Goal: Task Accomplishment & Management: Manage account settings

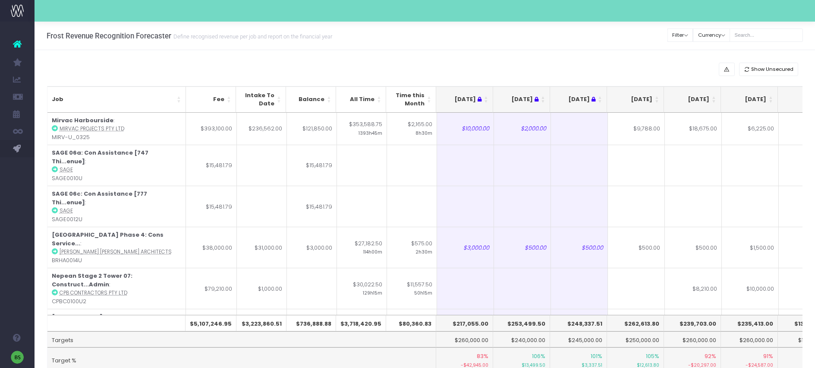
click at [657, 99] on th "[DATE]" at bounding box center [635, 99] width 57 height 26
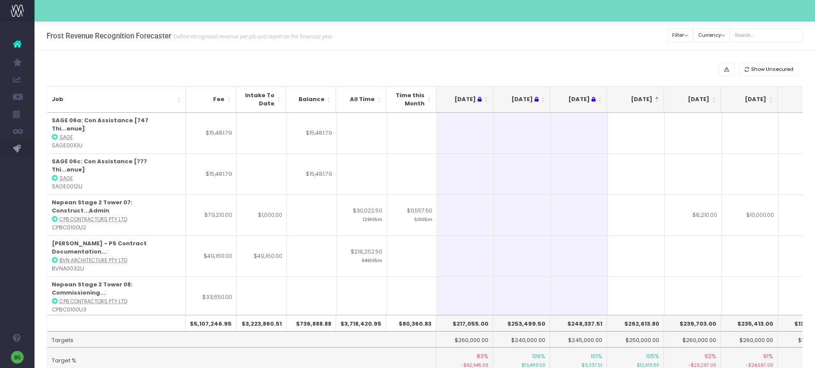
click at [657, 99] on th "[DATE]" at bounding box center [635, 99] width 57 height 26
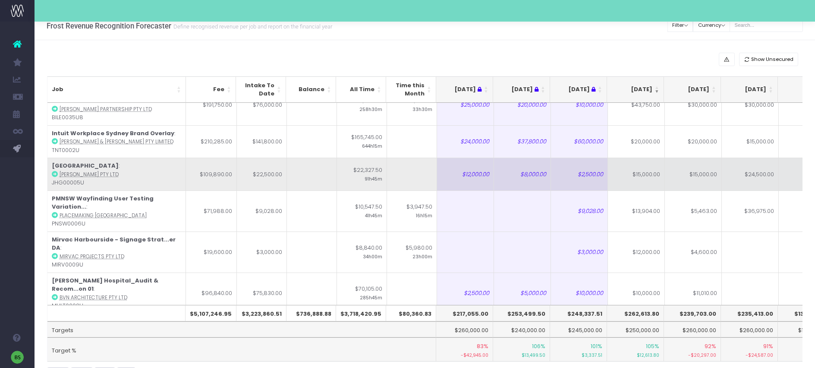
scroll to position [31, 0]
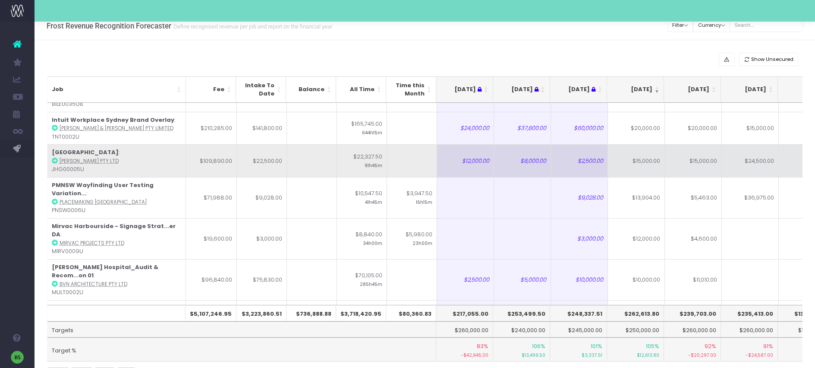
click at [633, 159] on td "$15,000.00" at bounding box center [636, 160] width 57 height 33
click at [702, 161] on td "$15,000.00" at bounding box center [693, 160] width 57 height 33
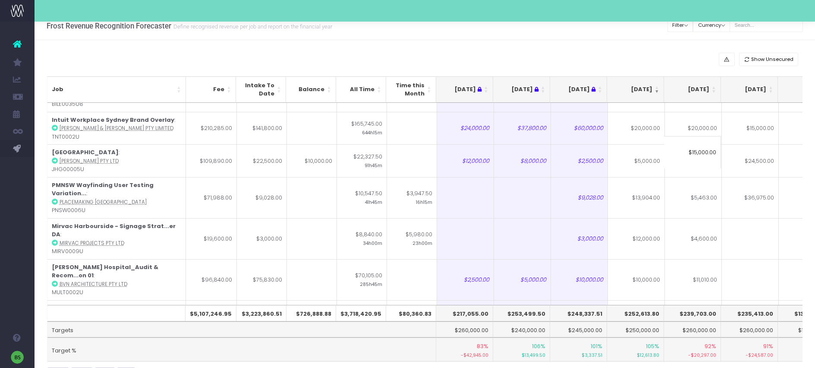
click at [695, 152] on input "$15,000.00" at bounding box center [692, 152] width 57 height 33
type input "-"
type input "25000"
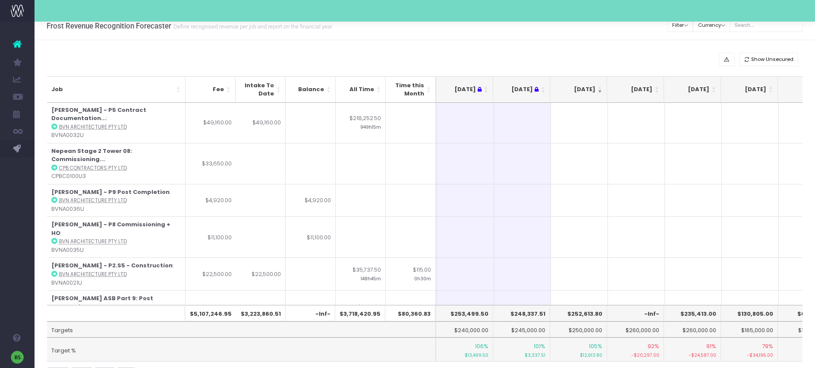
scroll to position [1748, 57]
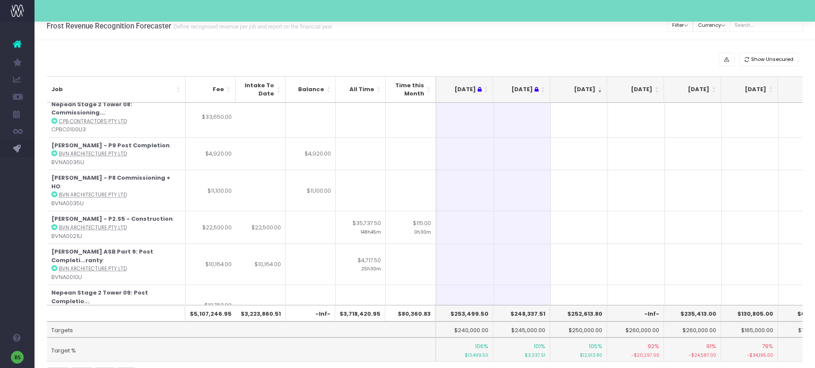
click at [598, 88] on th "[DATE]" at bounding box center [578, 89] width 57 height 26
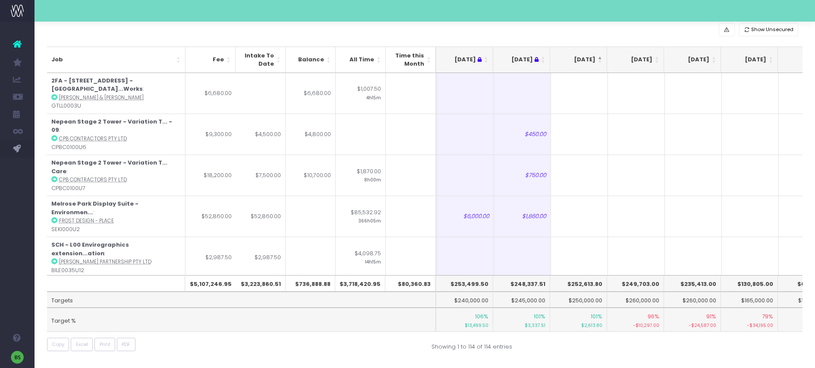
scroll to position [3612, 57]
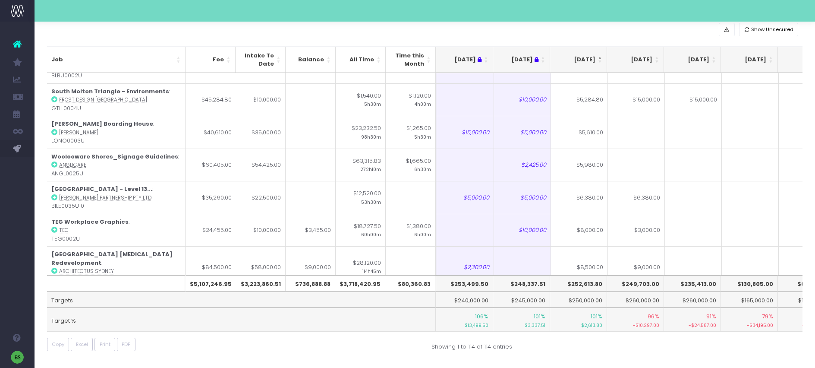
click at [579, 59] on th "[DATE]" at bounding box center [578, 60] width 57 height 26
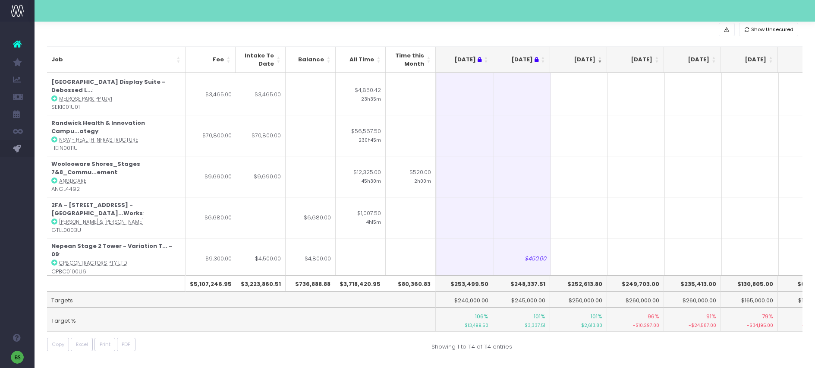
scroll to position [0, 57]
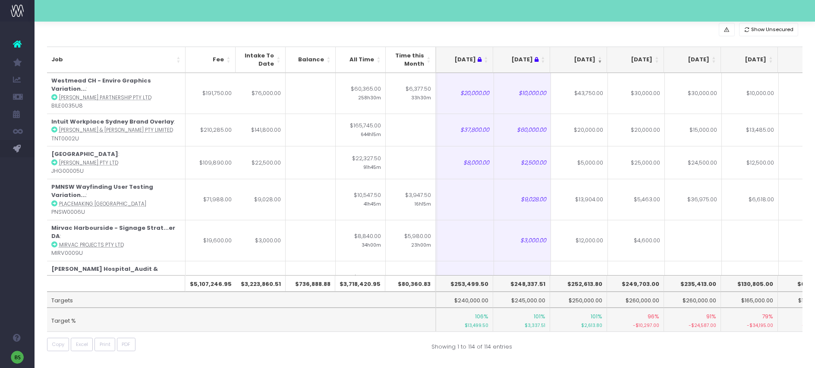
click at [178, 62] on th "Job" at bounding box center [116, 60] width 138 height 26
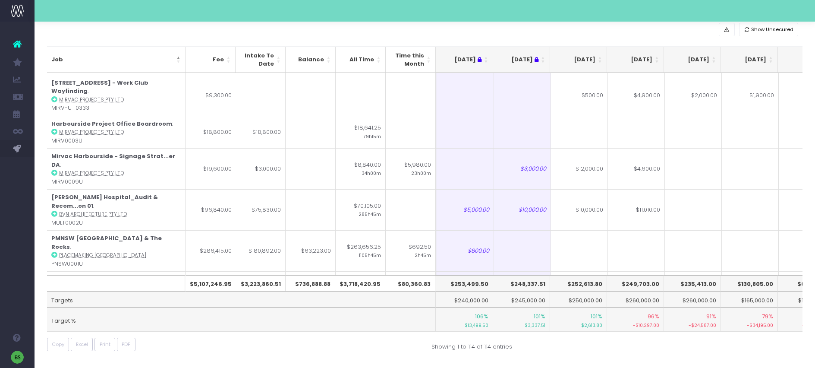
scroll to position [3278, 57]
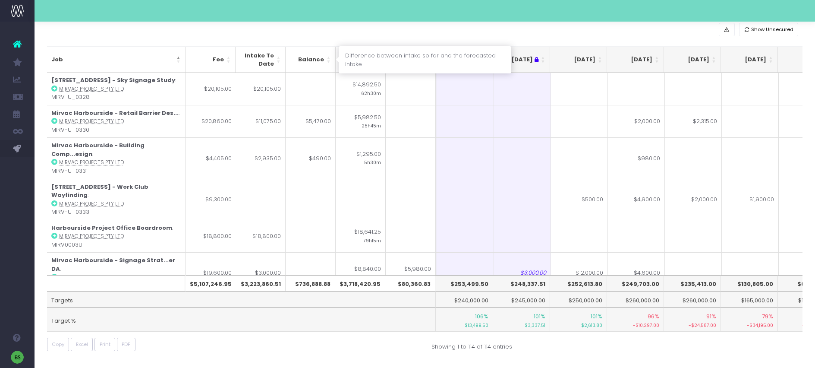
click at [330, 57] on th "Balance" at bounding box center [311, 60] width 50 height 26
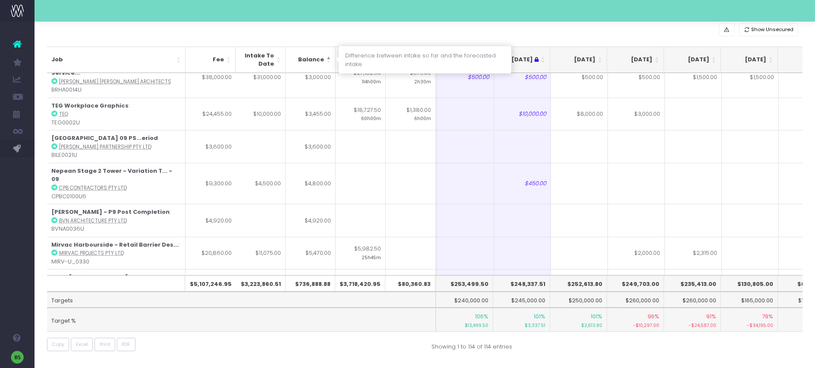
scroll to position [0, 57]
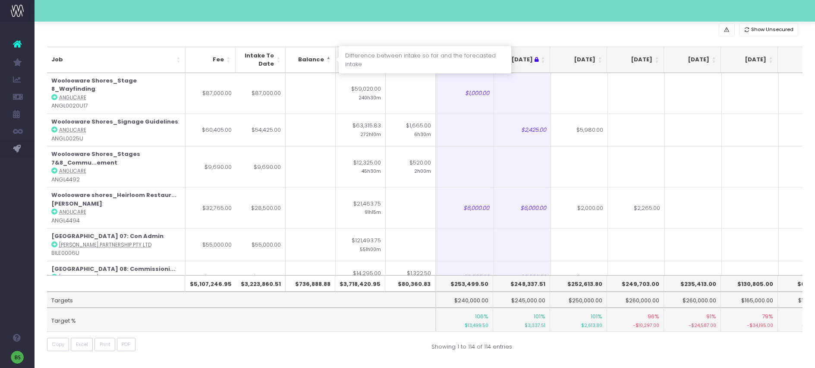
click at [330, 56] on th "Balance" at bounding box center [311, 60] width 50 height 26
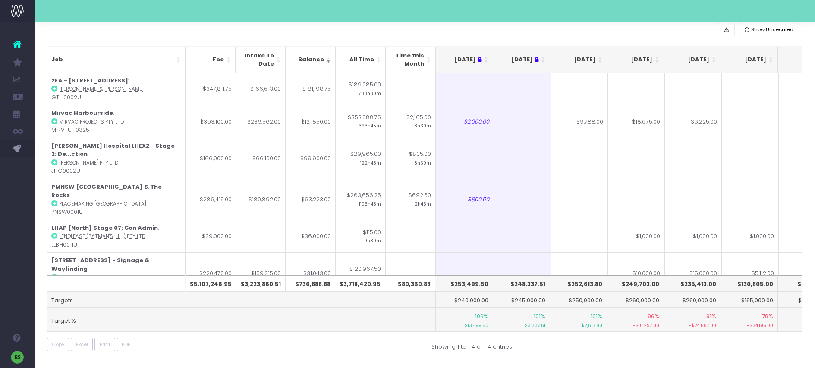
scroll to position [0, 0]
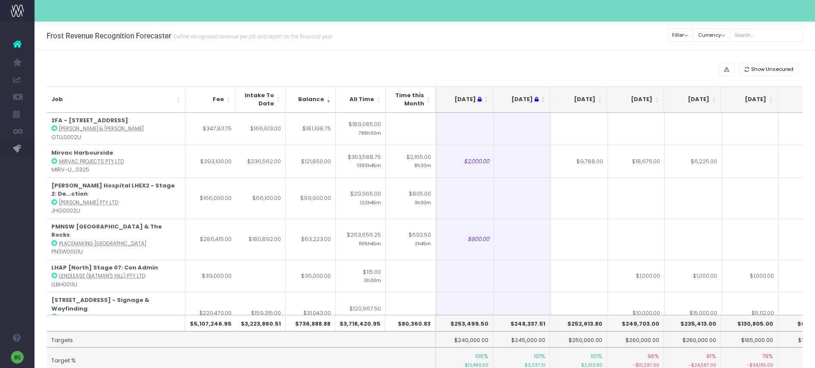
click at [760, 27] on div "Clear Filters Filter By Account Manager All [PERSON_NAME] inezritchie [PERSON_N…" at bounding box center [735, 35] width 135 height 18
click at [766, 37] on input "text" at bounding box center [765, 34] width 73 height 13
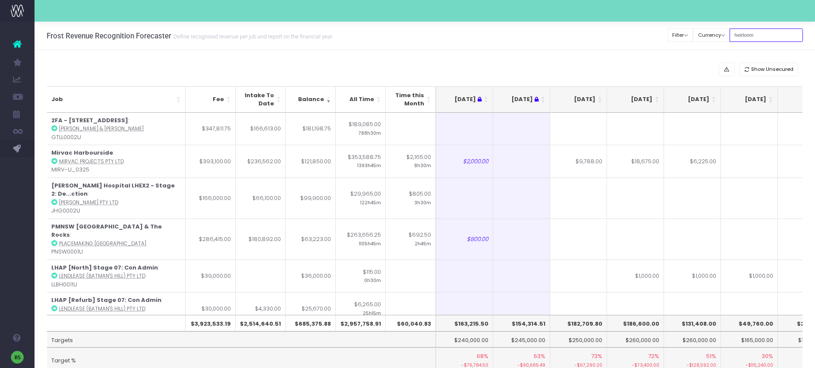
type input "heirloom"
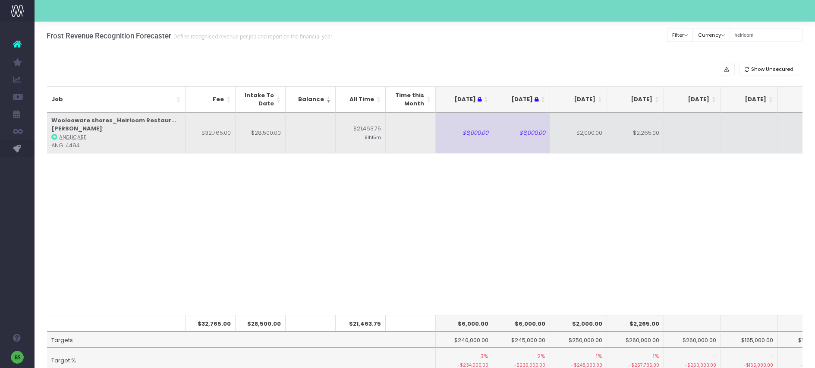
click at [53, 138] on icon at bounding box center [54, 137] width 6 height 6
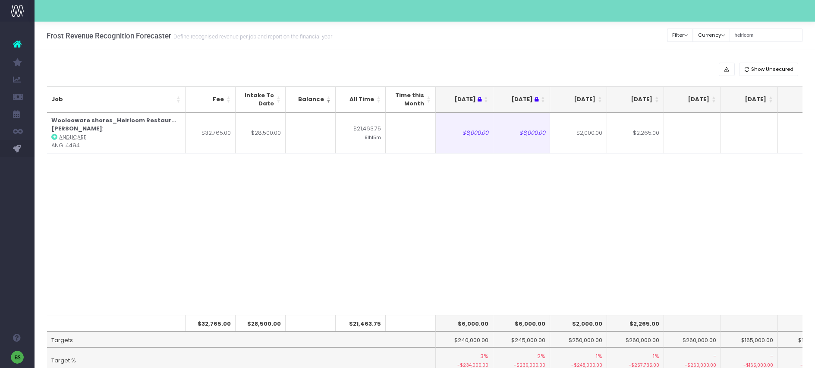
click at [558, 225] on div "Job Fee Intake To Date Balance All Time Time this Month [DATE] [DATE] [DATE] Se…" at bounding box center [425, 214] width 756 height 202
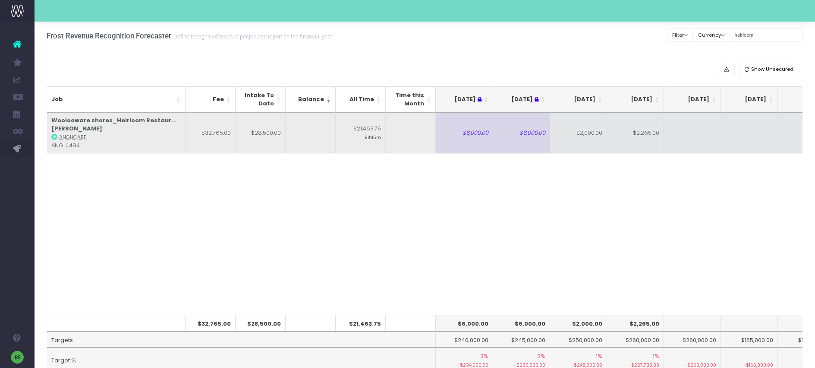
click at [584, 135] on td "$2,000.00" at bounding box center [578, 133] width 57 height 41
type input "$2,000.00"
click at [688, 135] on td at bounding box center [692, 133] width 57 height 41
type input "2000"
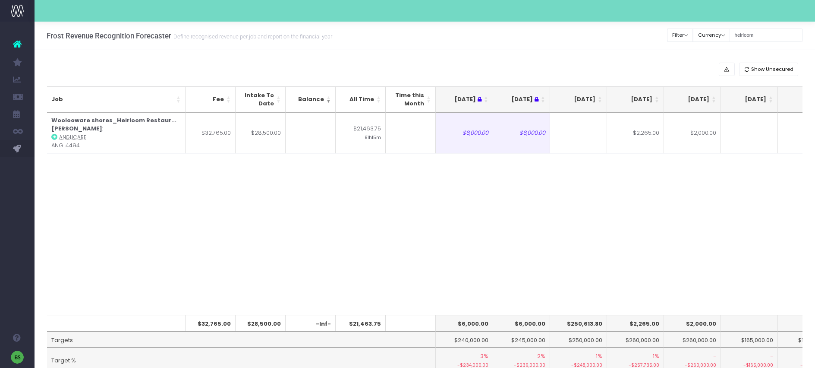
click at [491, 234] on div "Job Fee Intake To Date Balance All Time Time this Month [DATE] [DATE] [DATE] Se…" at bounding box center [425, 214] width 756 height 202
click at [776, 33] on input "heirloom" at bounding box center [765, 34] width 73 height 13
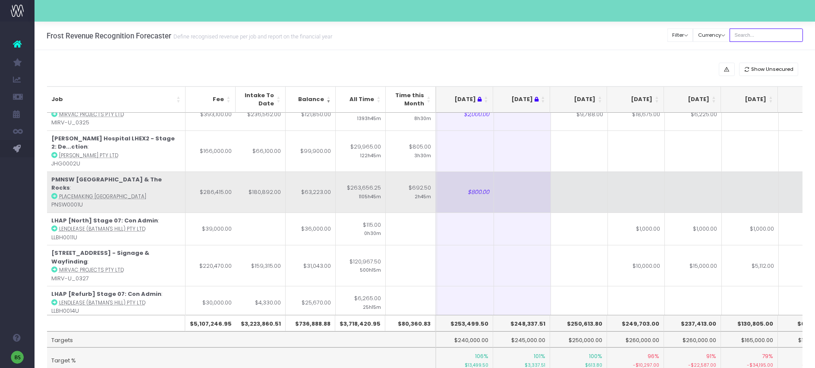
scroll to position [0, 57]
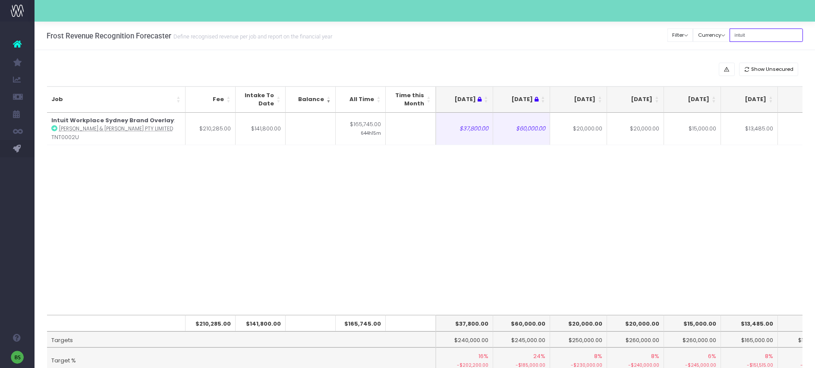
type input "intuit"
click at [773, 29] on input "intuit" at bounding box center [765, 34] width 73 height 13
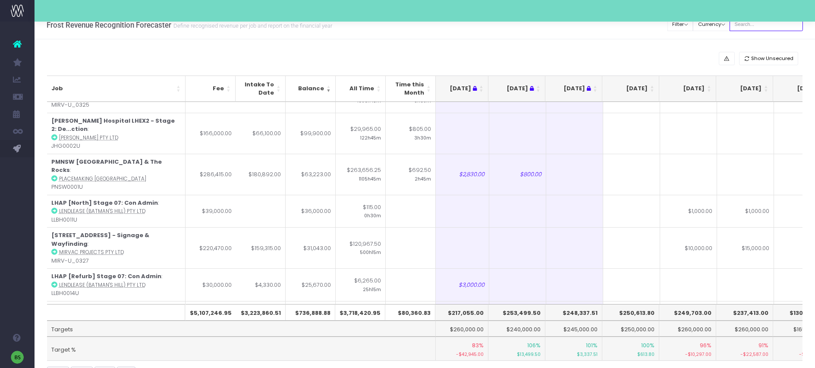
scroll to position [16, 0]
